Goal: Task Accomplishment & Management: Use online tool/utility

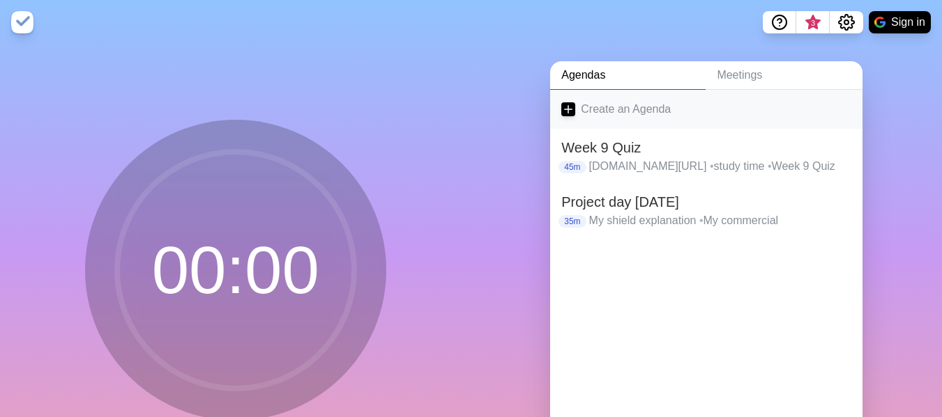
click at [635, 108] on link "Create an Agenda" at bounding box center [706, 109] width 312 height 39
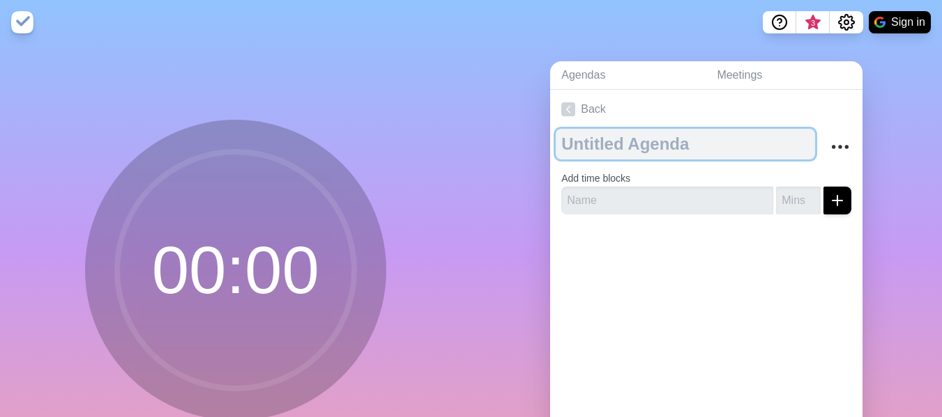
click at [630, 151] on textarea at bounding box center [684, 144] width 259 height 31
type textarea "[DOMAIN_NAME]"
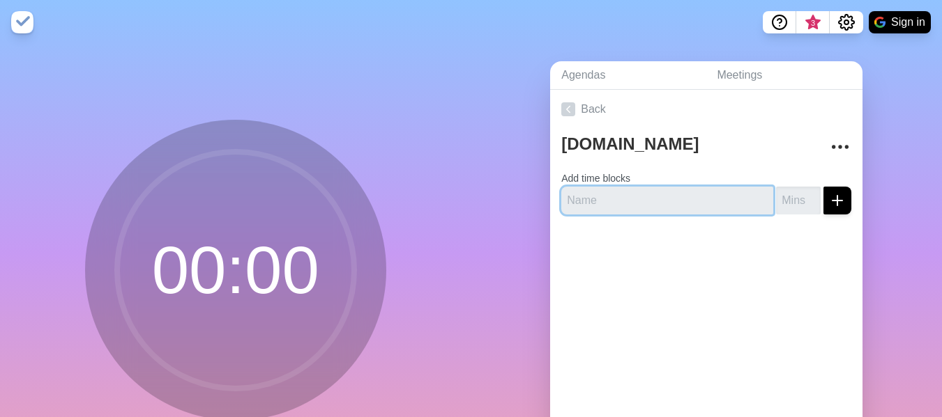
click at [626, 201] on input "text" at bounding box center [667, 201] width 212 height 28
click at [638, 208] on input "text" at bounding box center [667, 201] width 212 height 28
type input "Typing practice"
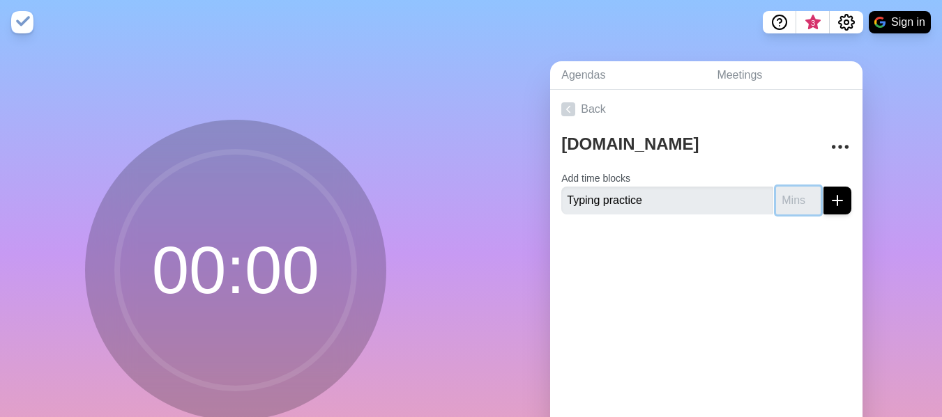
click at [781, 203] on input "number" at bounding box center [798, 201] width 45 height 28
type input "20"
click at [738, 302] on div "Back [DOMAIN_NAME] Add time blocks Typing practice 20" at bounding box center [706, 285] width 312 height 390
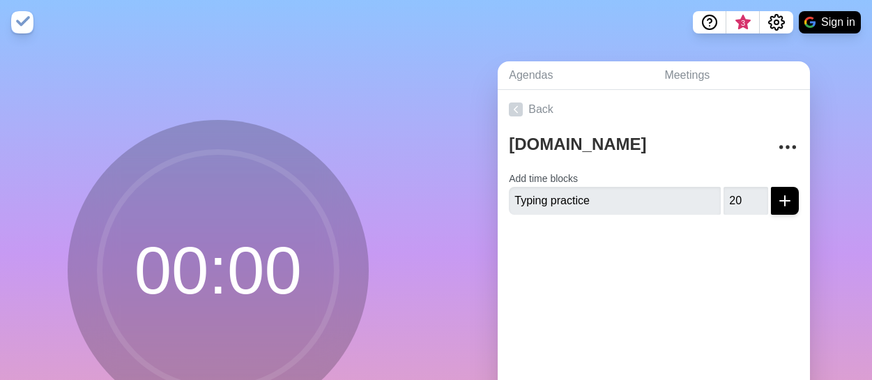
click at [596, 164] on form "Add time blocks Typing practice 20" at bounding box center [654, 189] width 290 height 50
click at [776, 206] on icon "submit" at bounding box center [784, 200] width 17 height 17
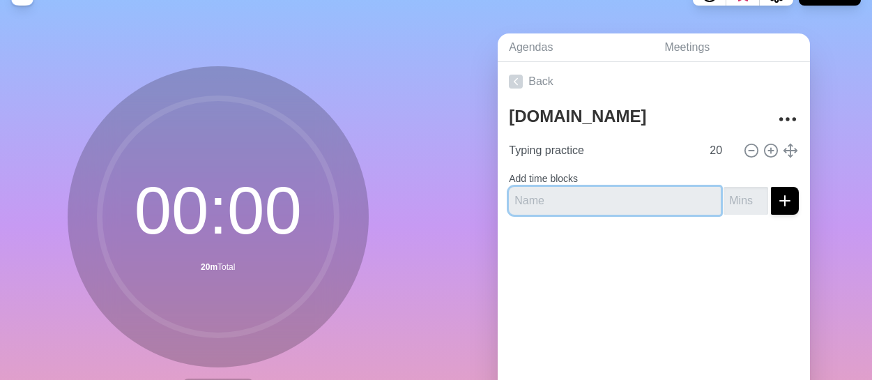
scroll to position [138, 0]
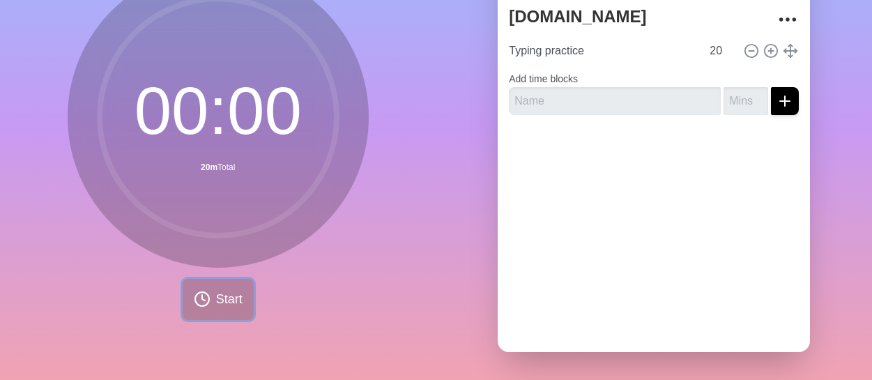
click at [216, 297] on span "Start" at bounding box center [229, 299] width 26 height 19
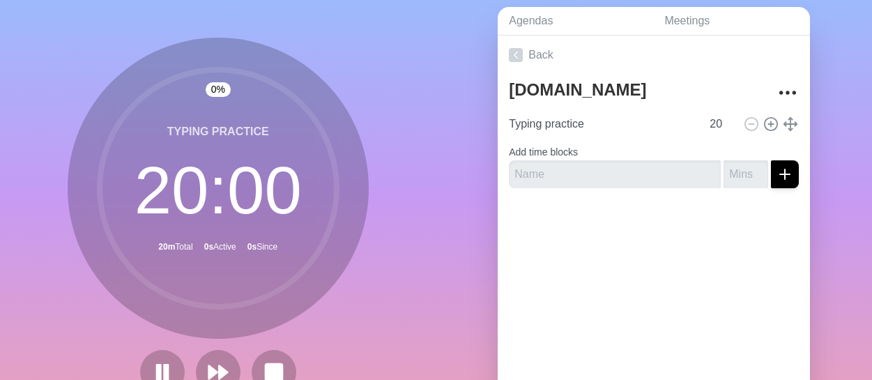
scroll to position [0, 0]
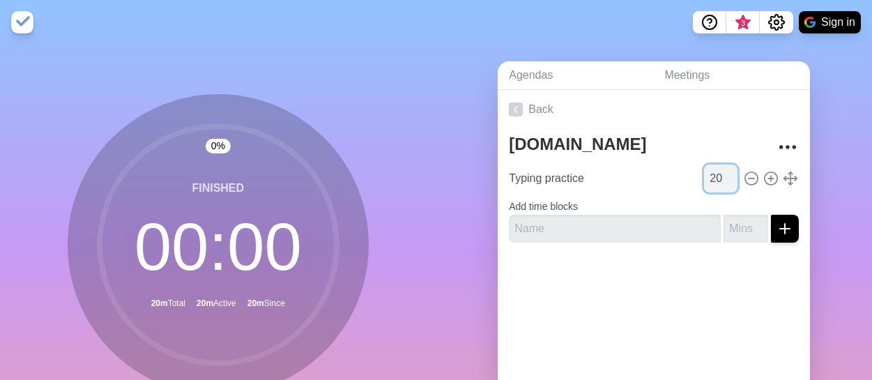
click at [707, 169] on input "20" at bounding box center [720, 178] width 33 height 28
click at [720, 181] on input "19" at bounding box center [720, 178] width 33 height 28
click at [720, 181] on input "18" at bounding box center [720, 178] width 33 height 28
click at [720, 181] on input "17" at bounding box center [720, 178] width 33 height 28
click at [720, 181] on input "16" at bounding box center [720, 178] width 33 height 28
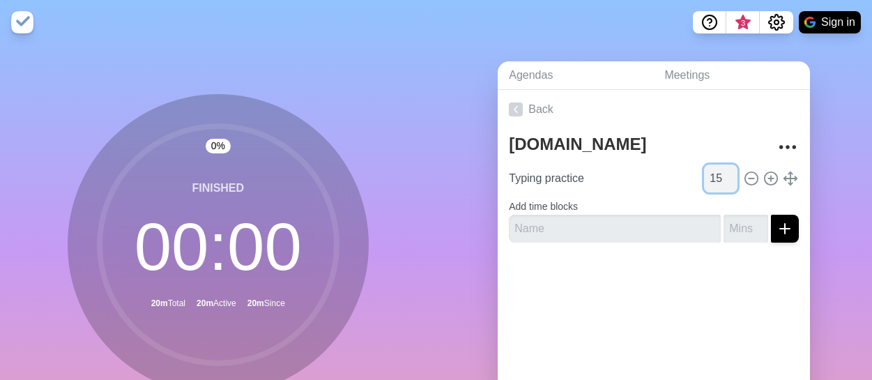
type input "15"
click at [720, 181] on input "15" at bounding box center [720, 178] width 33 height 28
click at [771, 176] on line at bounding box center [771, 178] width 0 height 5
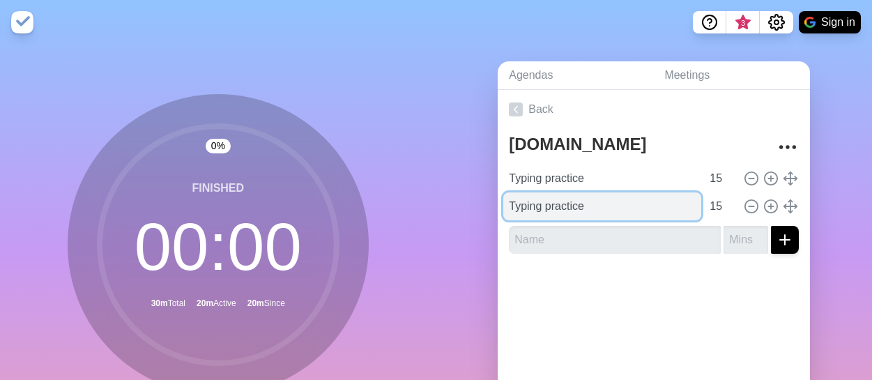
click at [617, 213] on input "Typing practice" at bounding box center [602, 206] width 198 height 28
type input "Typing test"
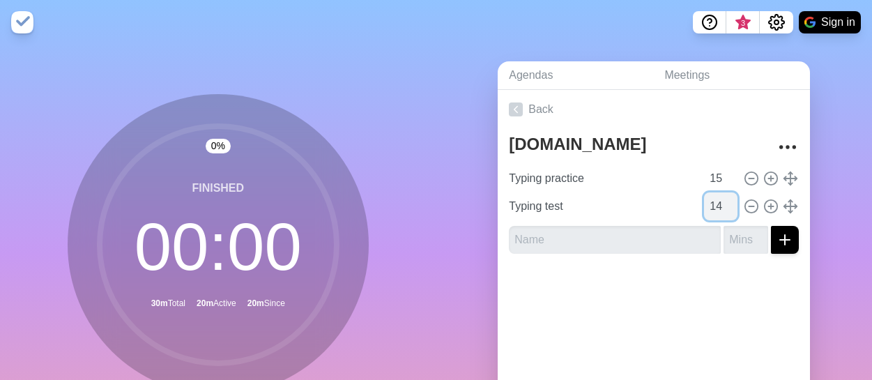
click at [714, 208] on input "14" at bounding box center [720, 206] width 33 height 28
click at [714, 208] on input "13" at bounding box center [720, 206] width 33 height 28
click at [714, 208] on input "12" at bounding box center [720, 206] width 33 height 28
click at [714, 208] on input "11" at bounding box center [720, 206] width 33 height 28
click at [714, 208] on input "10" at bounding box center [720, 206] width 33 height 28
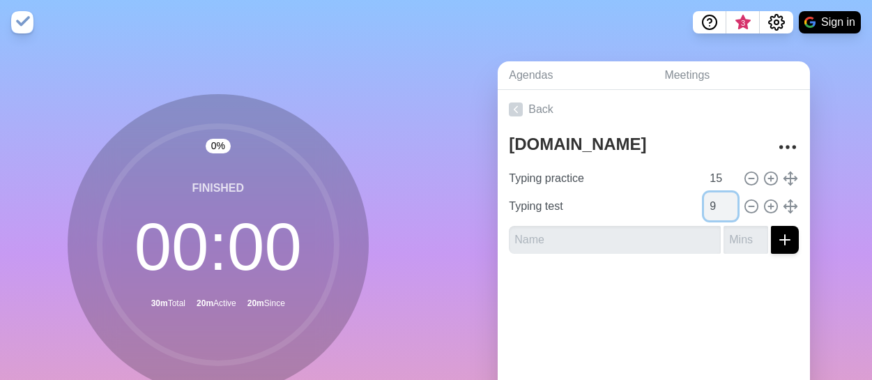
click at [714, 208] on input "9" at bounding box center [720, 206] width 33 height 28
click at [714, 208] on input "8" at bounding box center [720, 206] width 33 height 28
click at [714, 208] on input "7" at bounding box center [720, 206] width 33 height 28
click at [714, 208] on input "6" at bounding box center [720, 206] width 33 height 28
click at [714, 208] on input "5" at bounding box center [720, 206] width 33 height 28
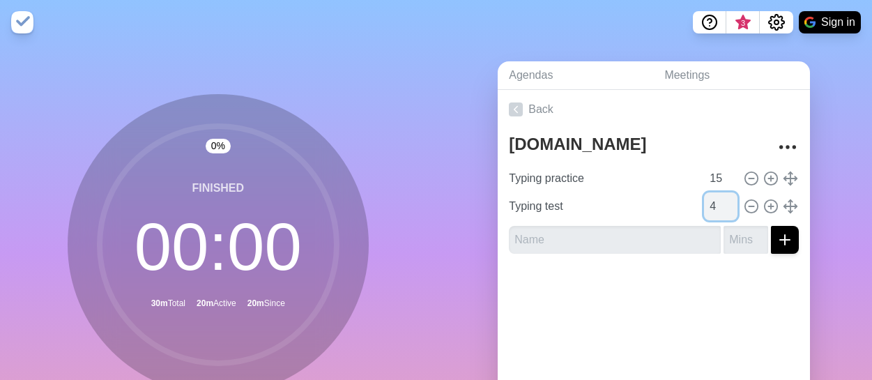
click at [714, 208] on input "4" at bounding box center [720, 206] width 33 height 28
type input "5"
click at [717, 201] on input "5" at bounding box center [720, 206] width 33 height 28
click at [747, 298] on div at bounding box center [654, 293] width 312 height 56
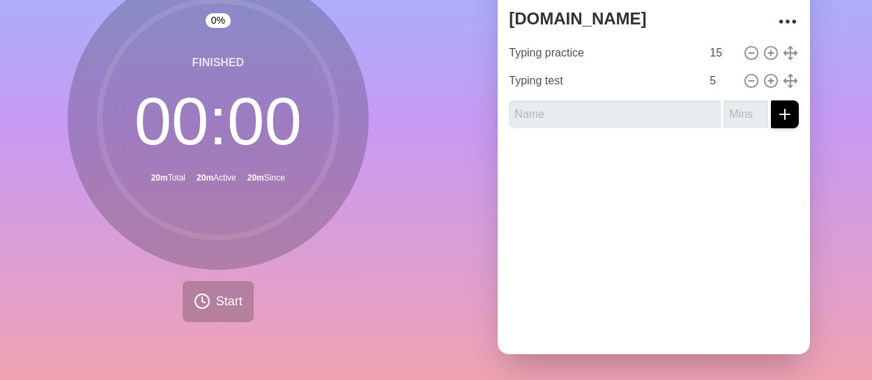
scroll to position [138, 0]
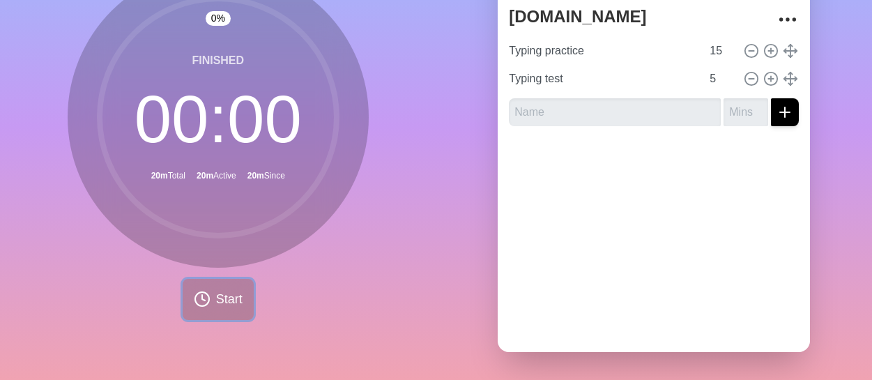
click at [220, 294] on span "Start" at bounding box center [229, 299] width 26 height 19
click at [240, 279] on button "Start" at bounding box center [218, 299] width 71 height 41
click at [246, 279] on button "Start" at bounding box center [218, 299] width 71 height 41
